Goal: Information Seeking & Learning: Learn about a topic

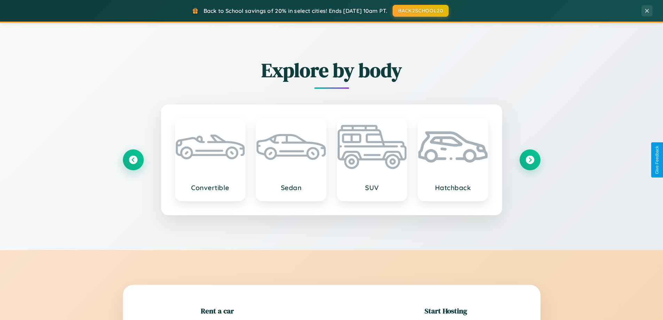
scroll to position [150, 0]
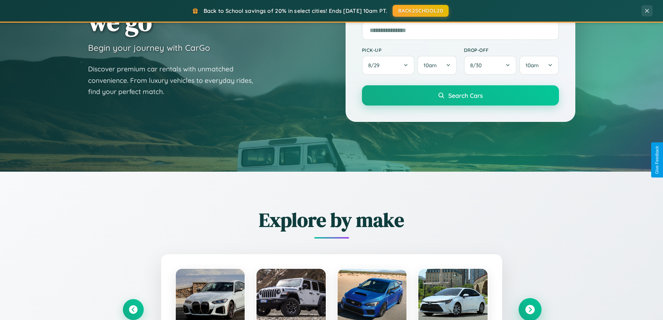
click at [530, 309] on icon at bounding box center [529, 309] width 9 height 9
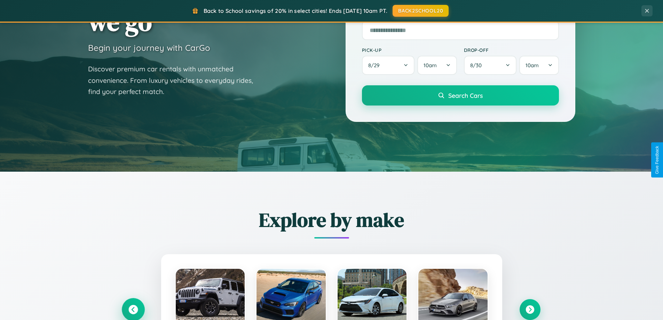
click at [133, 309] on icon at bounding box center [132, 309] width 9 height 9
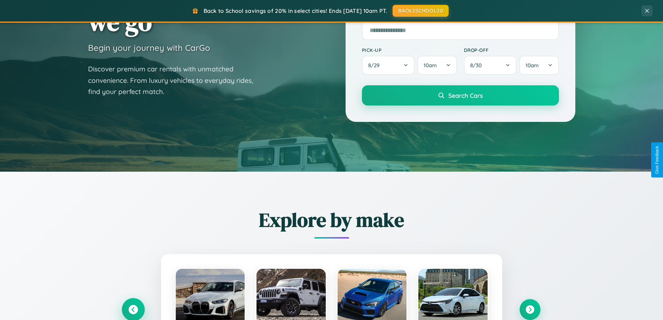
click at [133, 309] on icon at bounding box center [132, 309] width 11 height 11
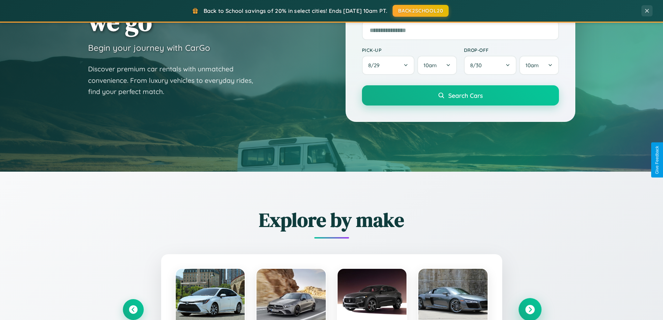
click at [530, 309] on icon at bounding box center [529, 309] width 9 height 9
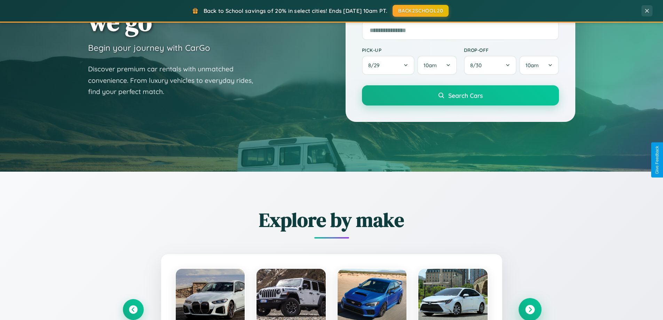
click at [530, 309] on icon at bounding box center [529, 309] width 9 height 9
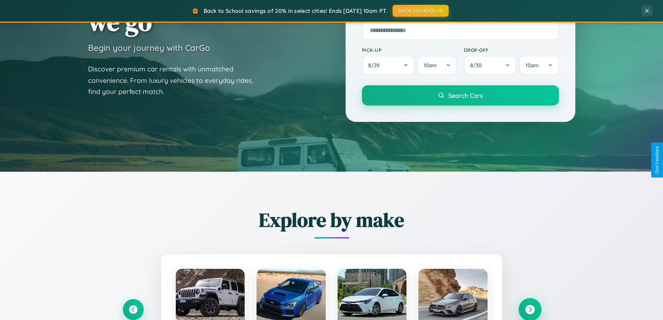
scroll to position [479, 0]
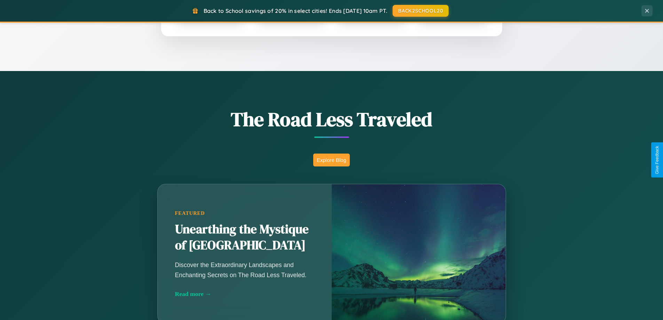
click at [331, 160] on button "Explore Blog" at bounding box center [331, 160] width 37 height 13
